Goal: Information Seeking & Learning: Learn about a topic

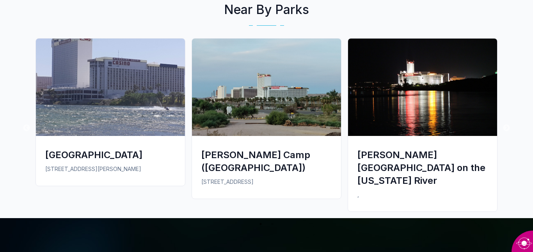
scroll to position [756, 0]
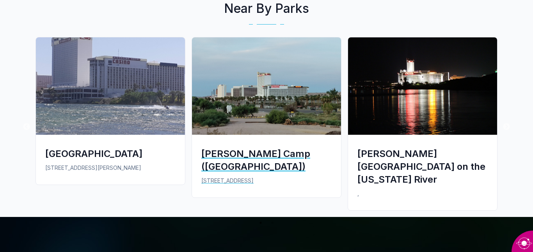
click at [230, 152] on div "[PERSON_NAME] Camp ([GEOGRAPHIC_DATA])" at bounding box center [266, 160] width 130 height 26
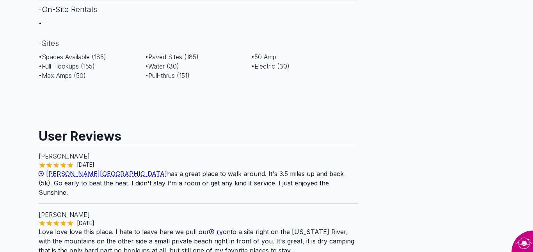
scroll to position [601, 0]
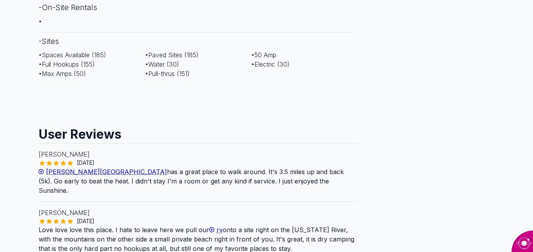
click at [80, 168] on span "Davis Camp Park" at bounding box center [106, 172] width 121 height 8
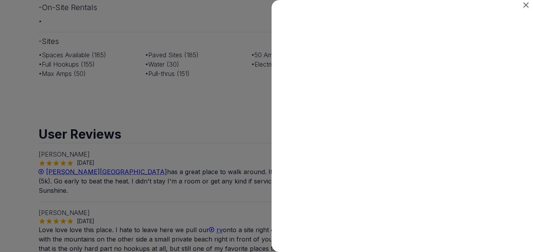
scroll to position [0, 0]
